Goal: Complete application form

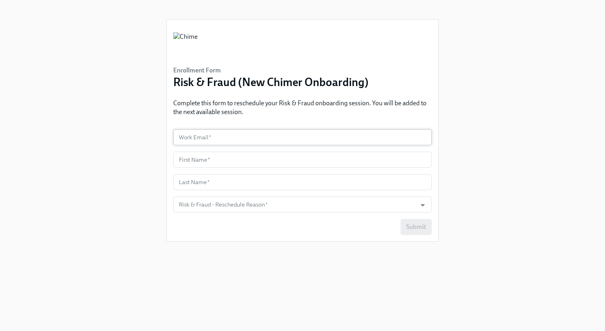
click at [336, 143] on input "text" at bounding box center [302, 137] width 259 height 16
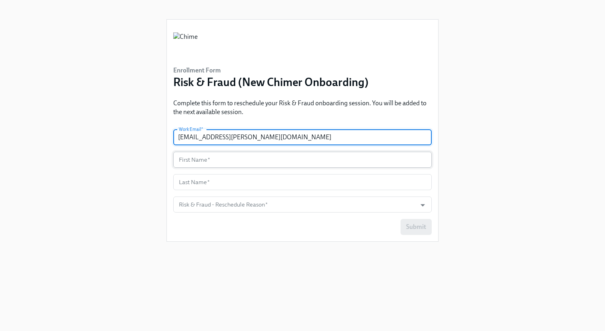
type input "[EMAIL_ADDRESS][PERSON_NAME][DOMAIN_NAME]"
click at [214, 160] on input "text" at bounding box center [302, 160] width 259 height 16
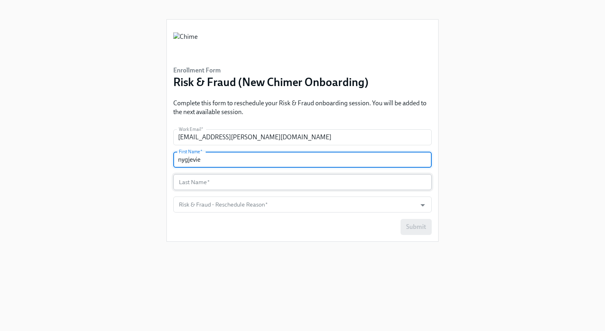
type input "nygjevie"
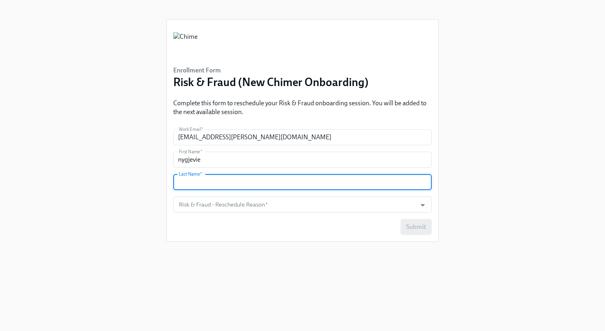
click at [210, 184] on input "text" at bounding box center [302, 182] width 259 height 16
type input "[PERSON_NAME]"
click at [323, 222] on div "Submit" at bounding box center [302, 227] width 259 height 16
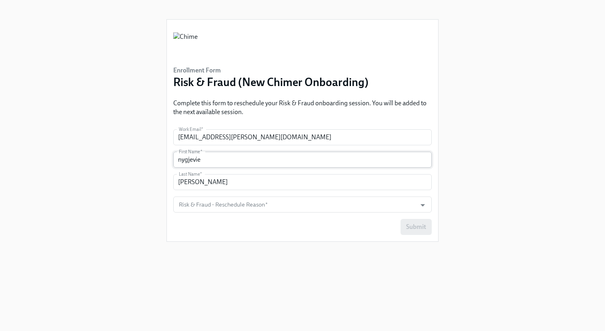
click at [182, 158] on input "nygjevie" at bounding box center [302, 160] width 259 height 16
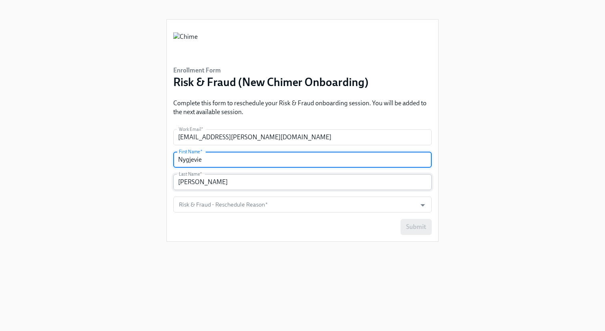
type input "Nygjevie"
click at [181, 181] on input "rodriguez" at bounding box center [302, 182] width 259 height 16
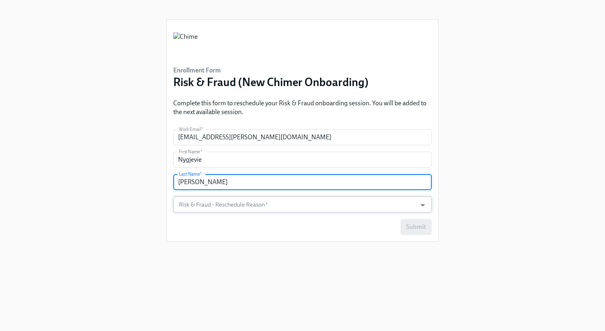
type input "Rodriguez"
click at [204, 207] on input "Risk & Fraud - Reschedule Reason   *" at bounding box center [294, 205] width 235 height 16
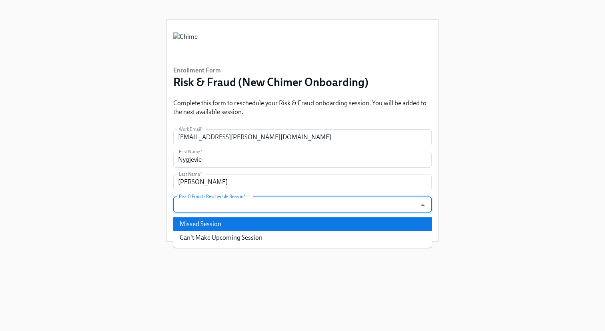
click at [212, 222] on li "Missed Session" at bounding box center [302, 224] width 259 height 14
type input "Missed Session"
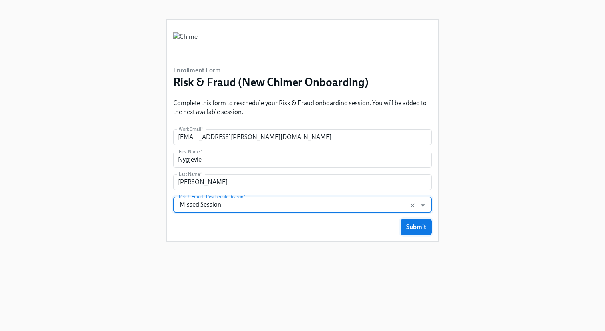
click at [413, 231] on button "Submit" at bounding box center [416, 227] width 31 height 16
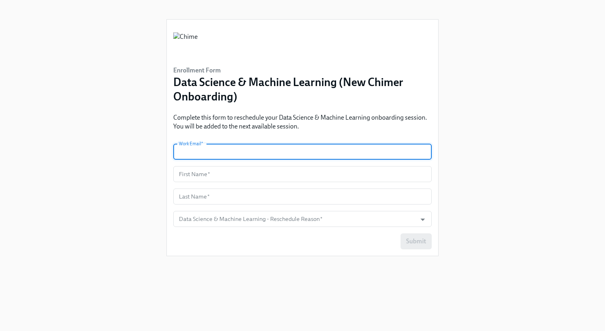
click at [322, 151] on input "text" at bounding box center [302, 152] width 259 height 16
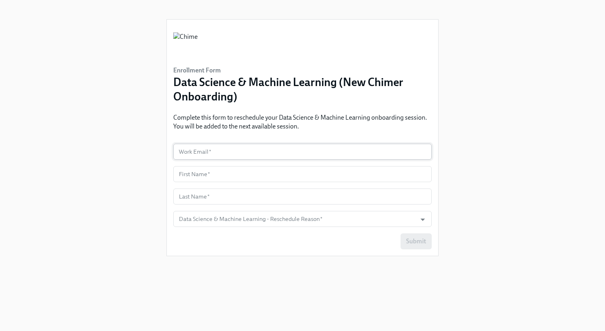
click at [302, 151] on input "text" at bounding box center [302, 152] width 259 height 16
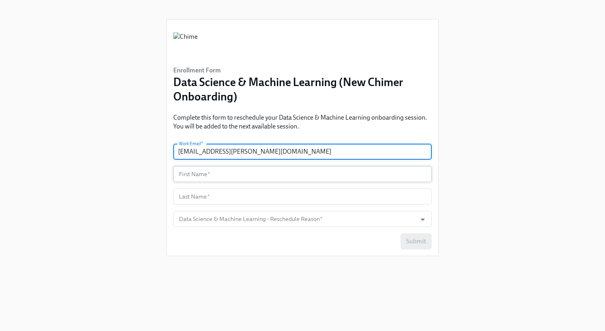
type input "[EMAIL_ADDRESS][PERSON_NAME][DOMAIN_NAME]"
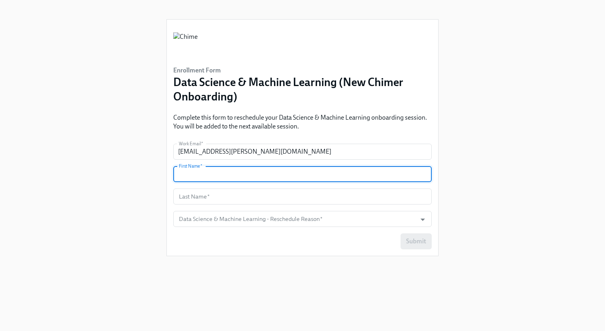
click at [300, 169] on input "text" at bounding box center [302, 174] width 259 height 16
type input "nygjevie"
drag, startPoint x: 287, startPoint y: 199, endPoint x: 293, endPoint y: 191, distance: 10.0
click at [287, 199] on input "text" at bounding box center [302, 197] width 259 height 16
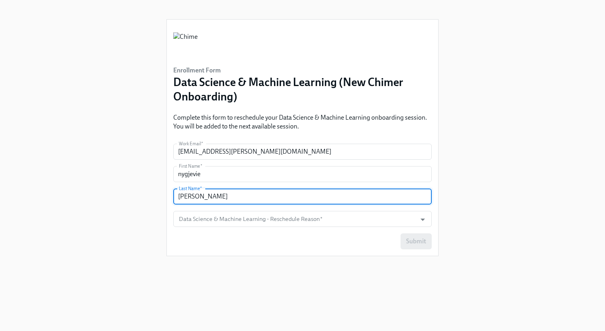
type input "rodriguez"
click at [411, 241] on div "Submit" at bounding box center [302, 241] width 259 height 16
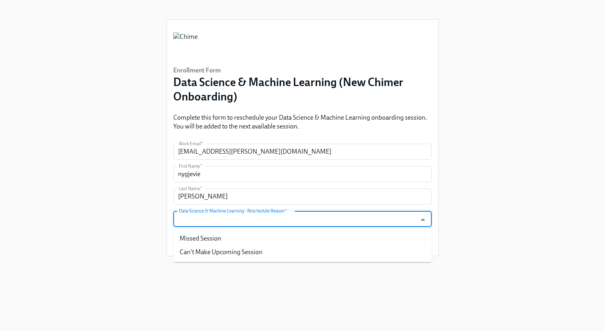
click at [389, 219] on input "Data Science & Machine Learning - Reschedule Reason   *" at bounding box center [294, 219] width 235 height 16
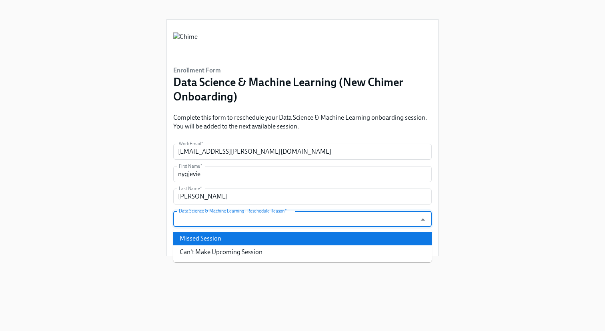
click at [266, 241] on li "Missed Session" at bounding box center [302, 239] width 259 height 14
type input "Missed Session"
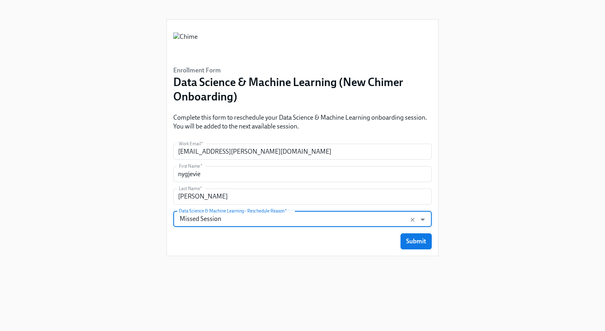
click at [419, 240] on span "Submit" at bounding box center [416, 241] width 20 height 8
